Goal: Find specific page/section: Find specific page/section

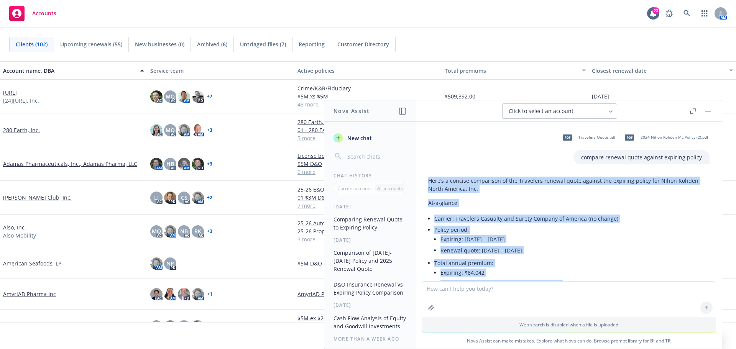
scroll to position [803, 0]
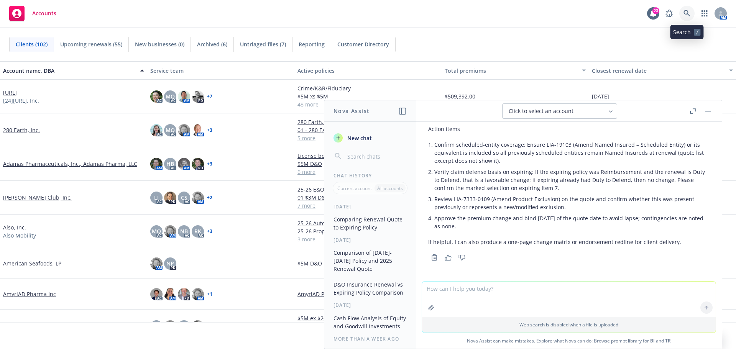
click at [687, 12] on icon at bounding box center [687, 13] width 7 height 7
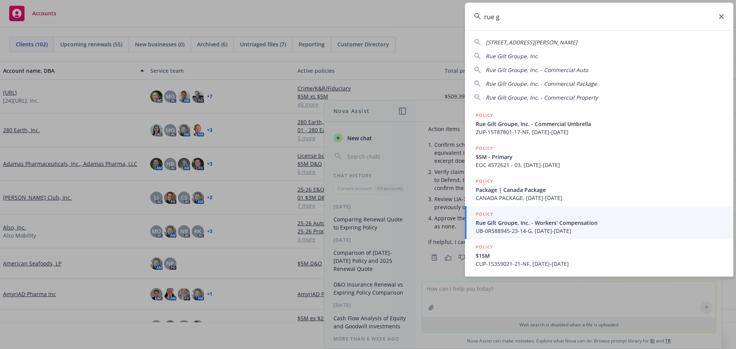
click at [506, 57] on span "Rue Gilt Groupe, Inc." at bounding box center [512, 56] width 53 height 7
type input "Rue Gilt Groupe, Inc."
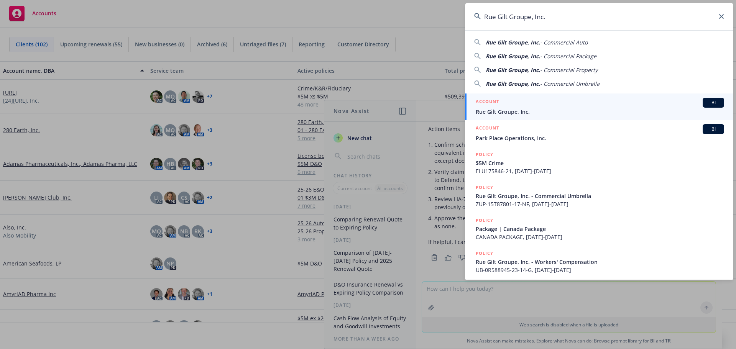
click at [707, 102] on span "BI" at bounding box center [713, 102] width 15 height 7
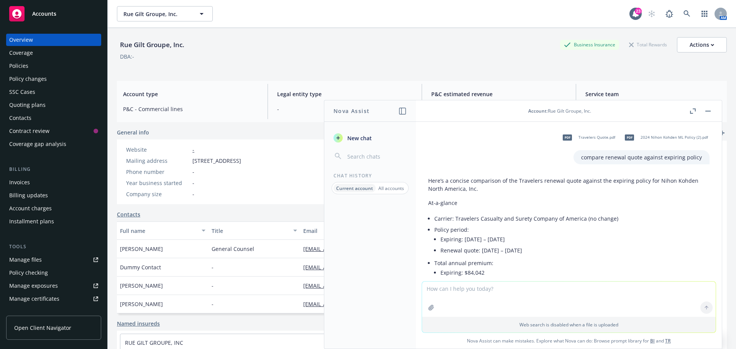
click at [708, 110] on button "button" at bounding box center [707, 111] width 9 height 9
